Goal: Information Seeking & Learning: Learn about a topic

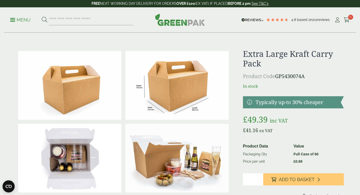
click at [172, 96] on img at bounding box center [176, 85] width 103 height 69
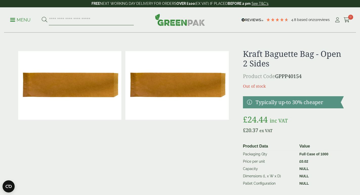
click at [89, 19] on input "search" at bounding box center [91, 20] width 85 height 11
type input "**********"
drag, startPoint x: 45, startPoint y: 23, endPoint x: 12, endPoint y: 19, distance: 32.9
click at [12, 19] on p "Menu" at bounding box center [20, 20] width 20 height 6
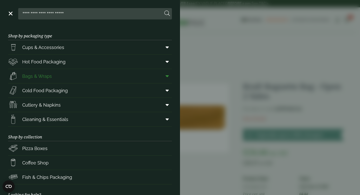
click at [44, 77] on span "Bags & Wraps" at bounding box center [37, 76] width 30 height 7
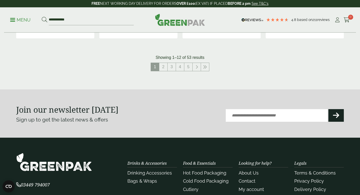
scroll to position [592, 0]
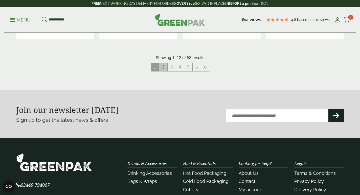
click at [164, 65] on link "2" at bounding box center [163, 67] width 8 height 8
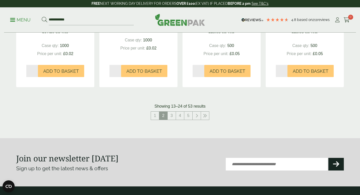
scroll to position [550, 0]
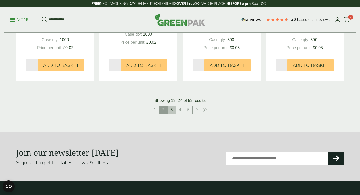
click at [171, 110] on link "3" at bounding box center [172, 110] width 8 height 8
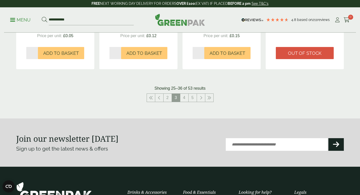
scroll to position [565, 0]
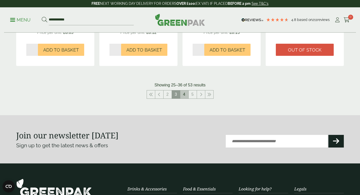
click at [184, 94] on link "4" at bounding box center [184, 94] width 8 height 8
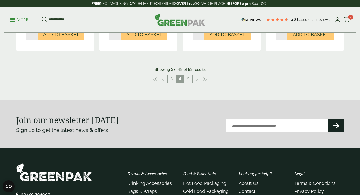
scroll to position [572, 0]
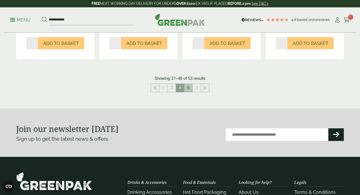
click at [189, 88] on link "5" at bounding box center [188, 88] width 8 height 8
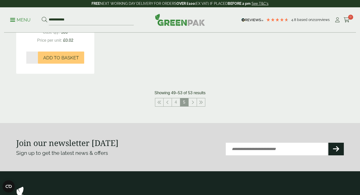
scroll to position [305, 0]
